Goal: Task Accomplishment & Management: Use online tool/utility

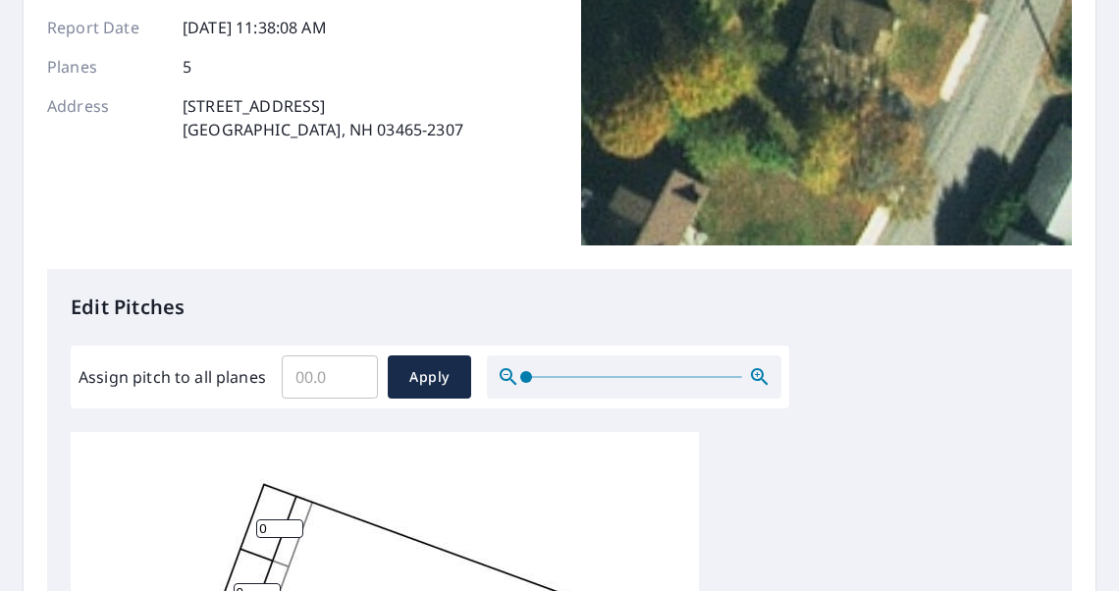
scroll to position [295, 0]
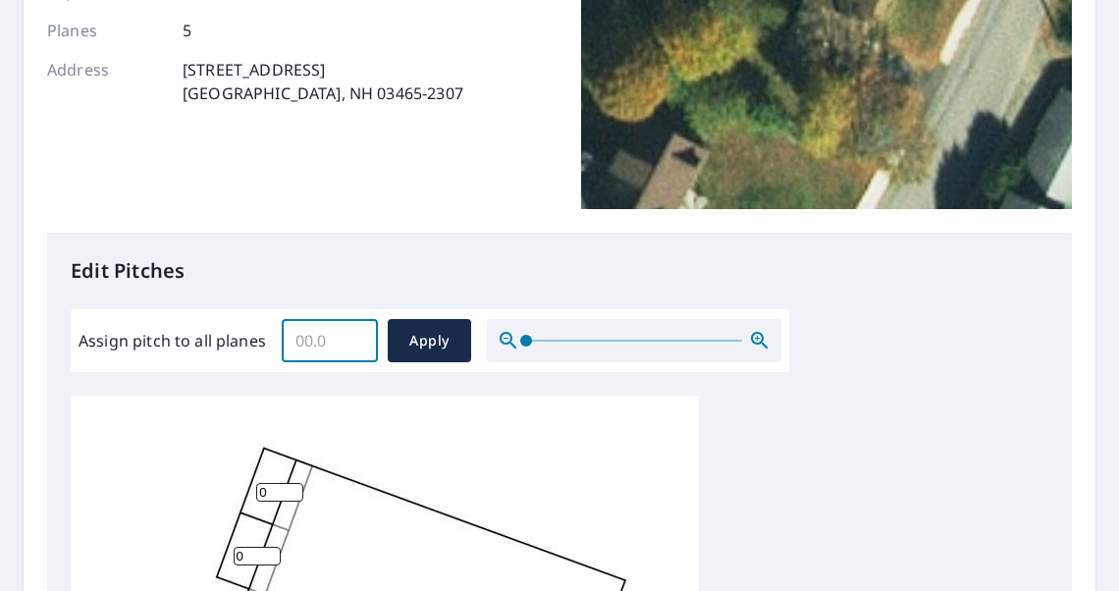
drag, startPoint x: 338, startPoint y: 342, endPoint x: 289, endPoint y: 342, distance: 49.1
click at [289, 342] on input "Assign pitch to all planes" at bounding box center [330, 340] width 96 height 55
type input "4"
click at [432, 341] on span "Apply" at bounding box center [429, 341] width 52 height 25
type input "4"
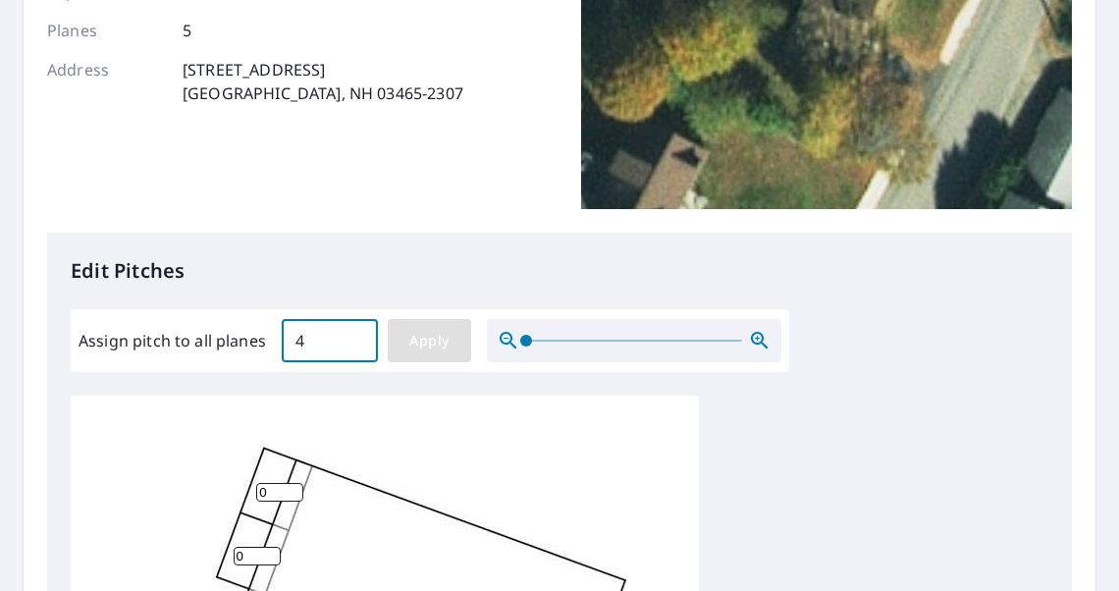
type input "4"
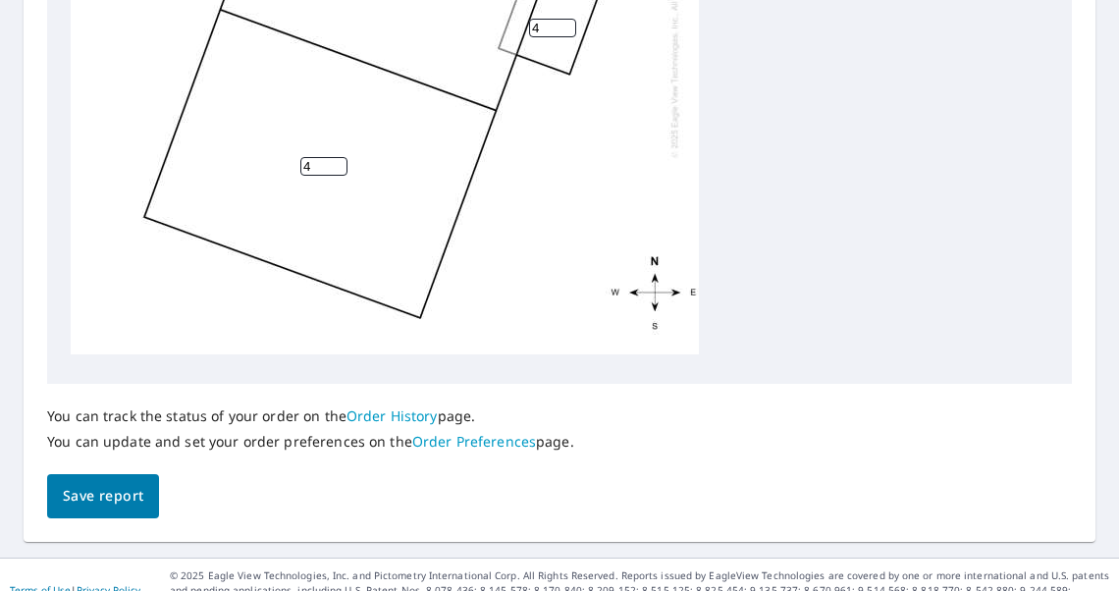
scroll to position [977, 0]
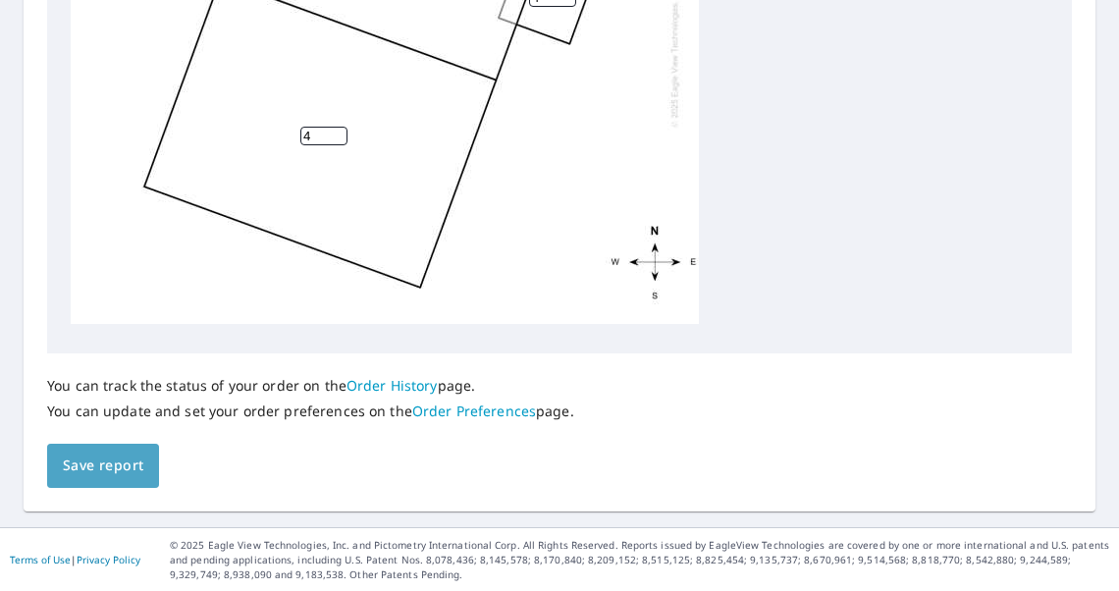
click at [108, 462] on span "Save report" at bounding box center [103, 466] width 81 height 25
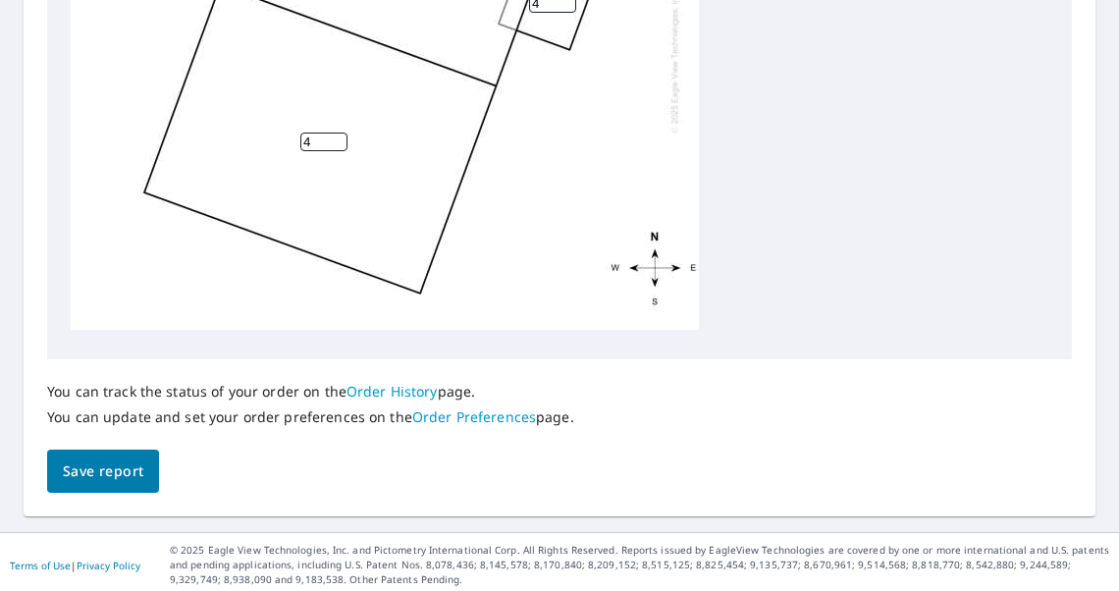
scroll to position [1048, 0]
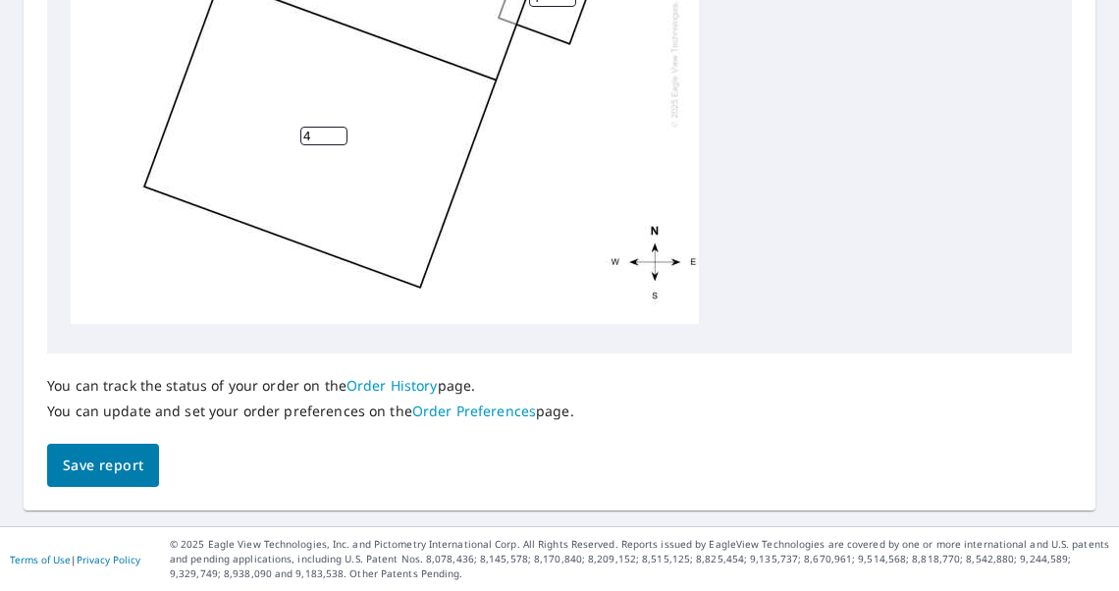
click at [111, 464] on span "Save report" at bounding box center [103, 466] width 81 height 25
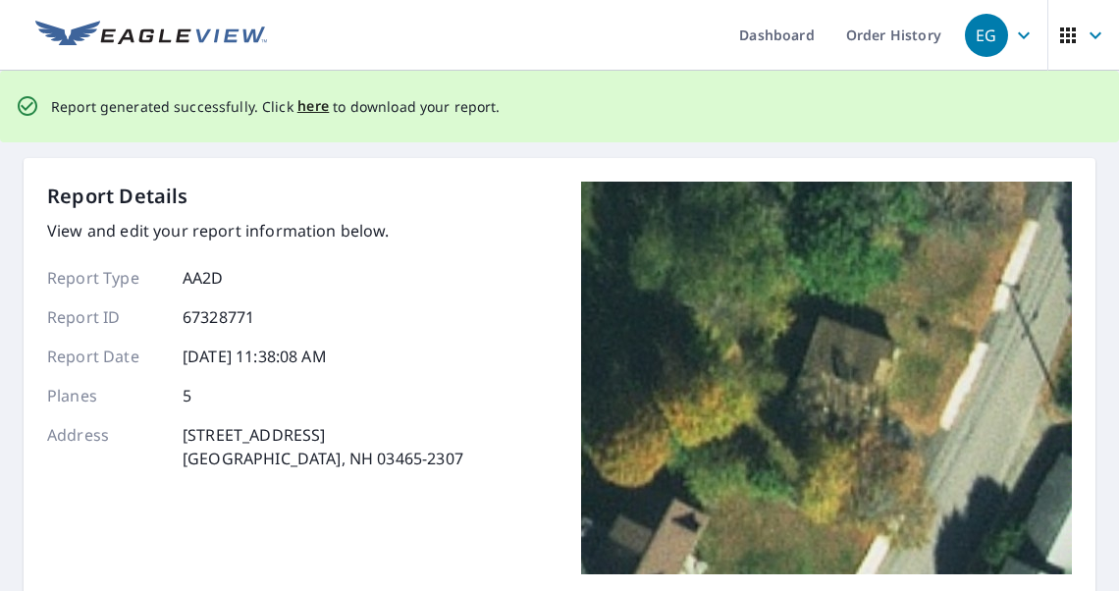
scroll to position [0, 0]
